Goal: Check status: Check status

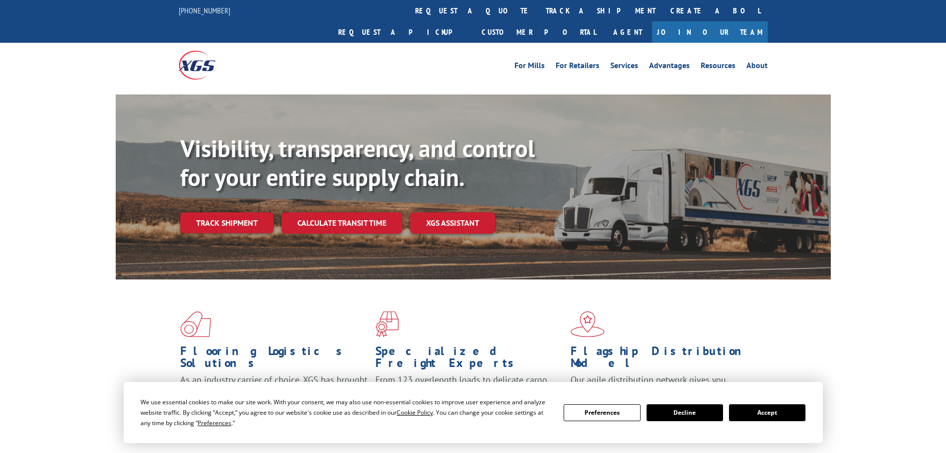
click at [769, 408] on button "Accept" at bounding box center [767, 412] width 77 height 17
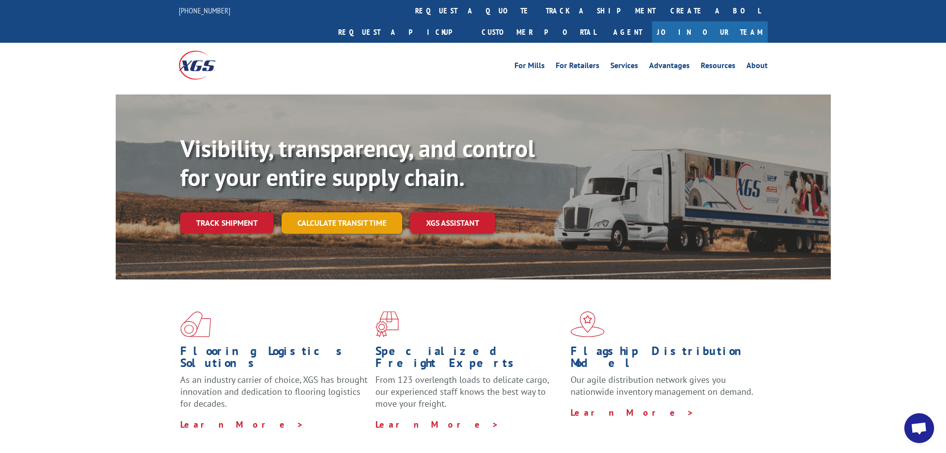
click at [351, 212] on link "Calculate transit time" at bounding box center [342, 222] width 121 height 21
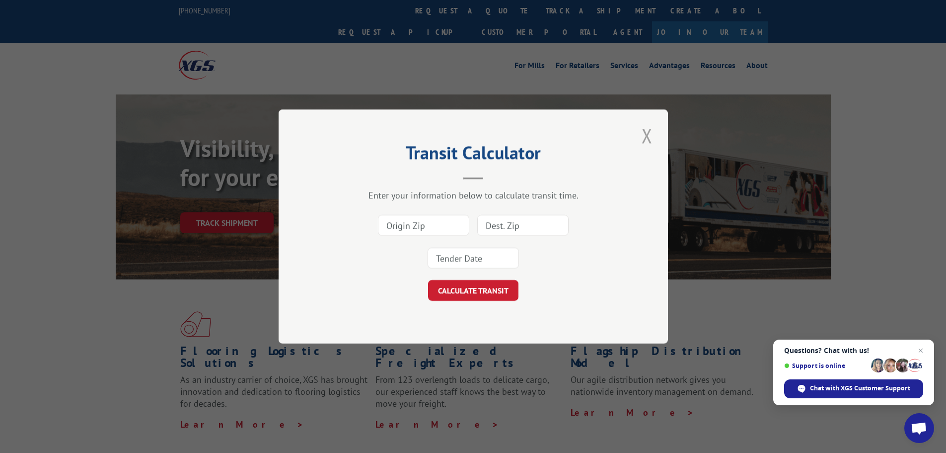
click at [641, 135] on button "Close modal" at bounding box center [647, 135] width 17 height 27
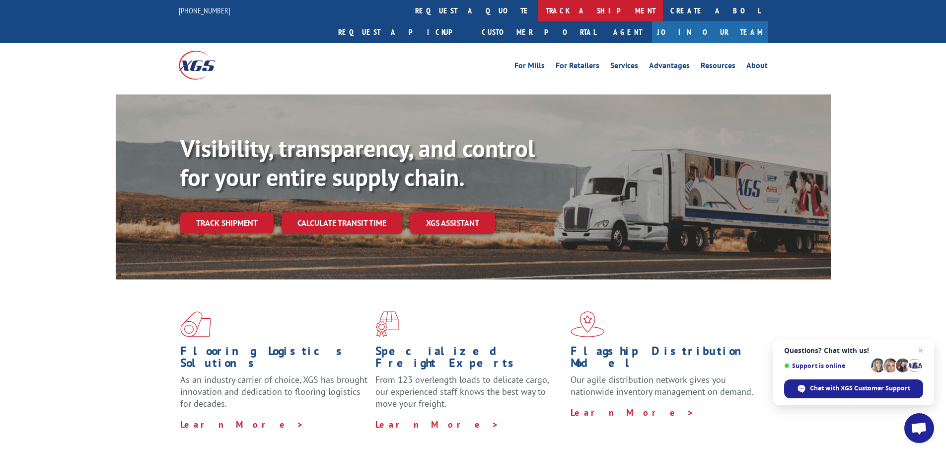
click at [539, 11] on link "track a shipment" at bounding box center [601, 10] width 125 height 21
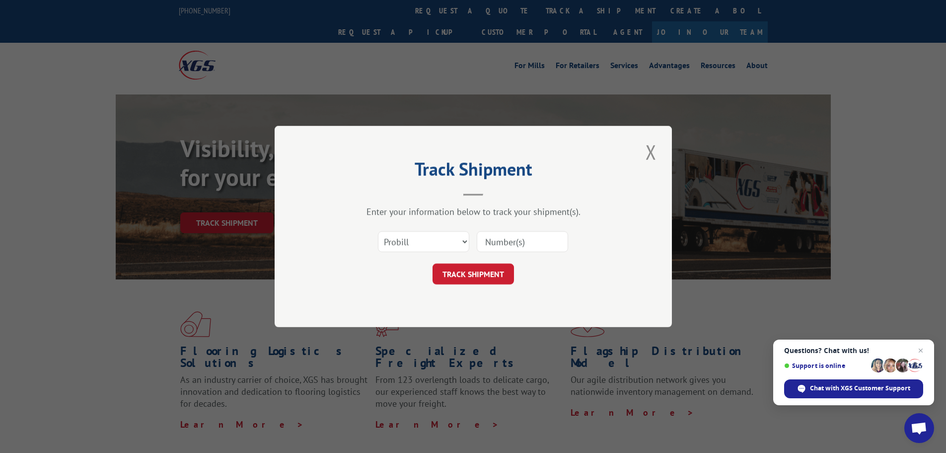
paste input "17095068"
type input "17095068"
click at [456, 281] on button "TRACK SHIPMENT" at bounding box center [473, 273] width 81 height 21
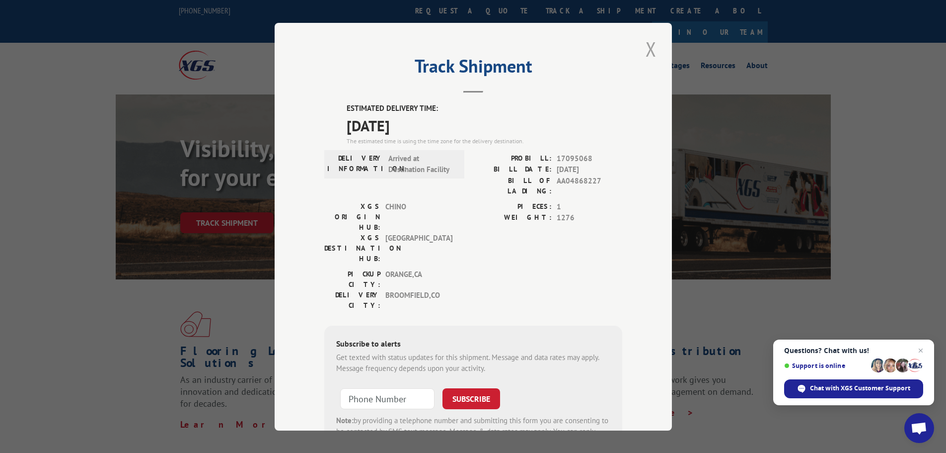
click at [648, 47] on button "Close modal" at bounding box center [651, 48] width 17 height 27
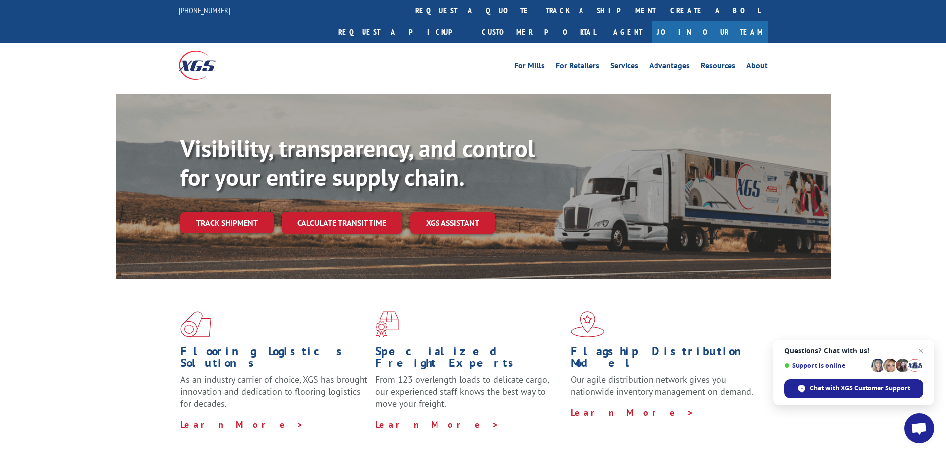
drag, startPoint x: 920, startPoint y: 349, endPoint x: 915, endPoint y: 329, distance: 20.0
click at [921, 349] on span "Open chat" at bounding box center [921, 350] width 12 height 12
